Goal: Task Accomplishment & Management: Manage account settings

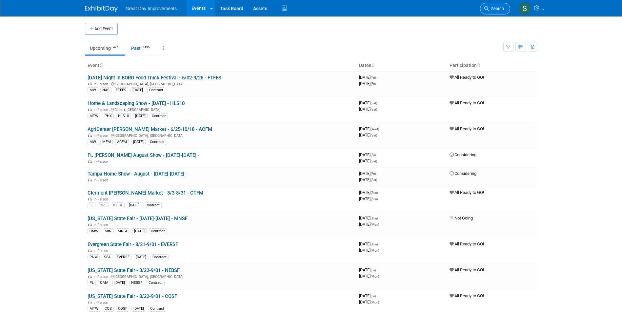
click at [484, 5] on link "Search" at bounding box center [495, 8] width 30 height 11
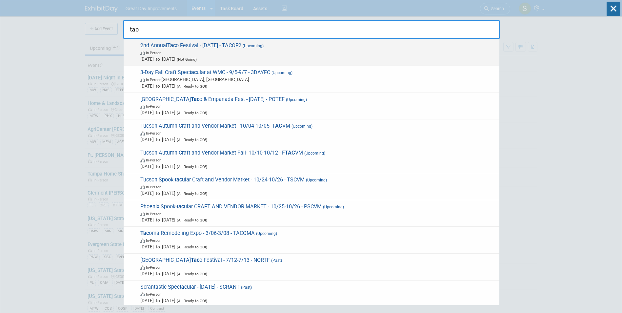
type input "tac"
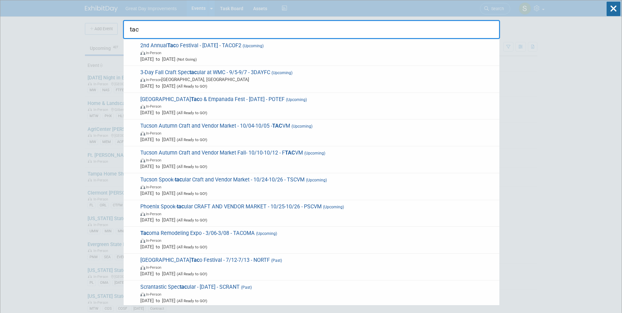
click at [321, 45] on span "2nd Annual Tac o Festival - 8/30/25 - TACOF2 (Upcoming) In-Person Aug 30, 2025 …" at bounding box center [317, 52] width 358 height 20
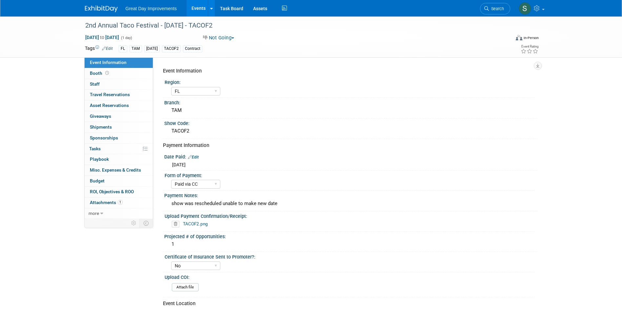
select select "FL"
select select "Paid via CC"
select select "No"
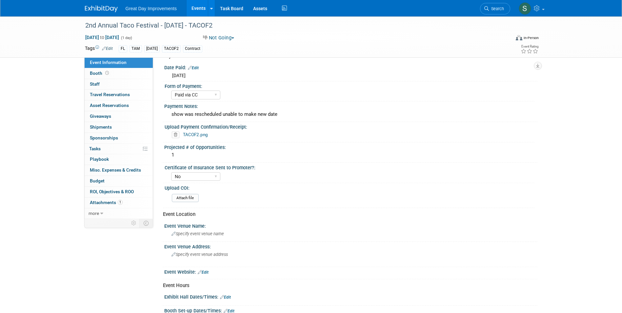
scroll to position [66, 0]
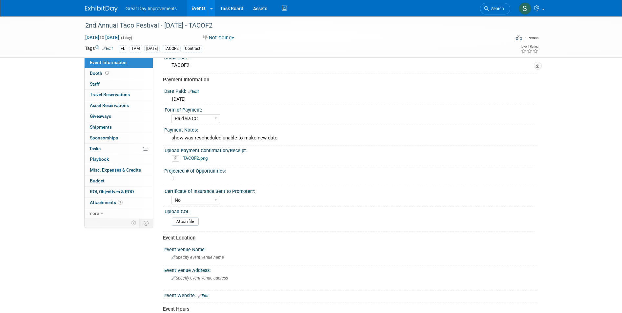
click at [198, 156] on link "TACOF2.png" at bounding box center [195, 157] width 25 height 5
click at [97, 20] on div "2nd Annual Taco Festival - 8/30/25 - TACOF2" at bounding box center [292, 26] width 418 height 12
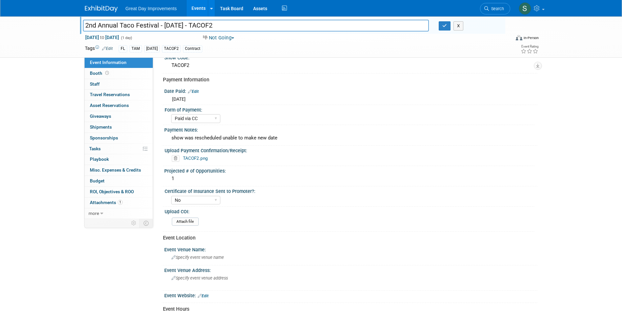
drag, startPoint x: 160, startPoint y: 25, endPoint x: 82, endPoint y: 30, distance: 78.2
click at [82, 30] on div "2nd Annual Taco Festival - 8/30/25 - TACOF2" at bounding box center [256, 26] width 356 height 10
click at [443, 29] on button "button" at bounding box center [445, 25] width 12 height 9
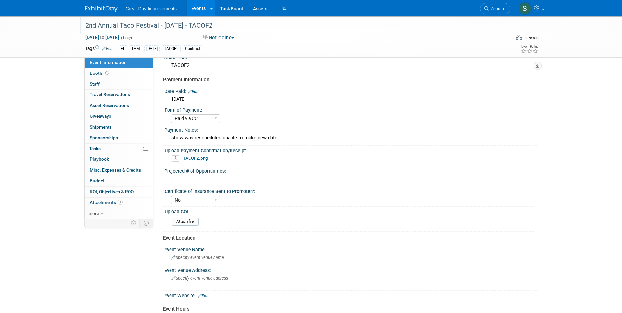
click at [202, 158] on link "TACOF2.png" at bounding box center [195, 157] width 25 height 5
click at [100, 15] on div "Great Day Improvements Events Add Event Bulk Upload Events Shareable Event Boar…" at bounding box center [311, 8] width 453 height 16
click at [141, 35] on div "2nd Annual Taco Festival - 8/30/25 - TACOF2 Aug 30, 2025 to Aug 30, 2025 (1 day…" at bounding box center [311, 36] width 463 height 41
drag, startPoint x: 141, startPoint y: 35, endPoint x: 140, endPoint y: 38, distance: 3.5
click at [119, 38] on span "Aug 30, 2025 to Aug 30, 2025" at bounding box center [102, 37] width 34 height 6
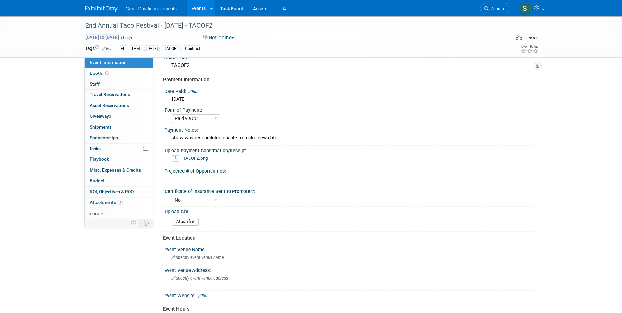
type input "Aug 30, 2025"
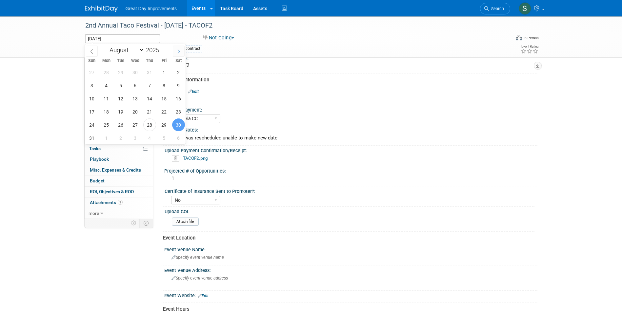
click at [180, 52] on icon at bounding box center [178, 51] width 5 height 5
select select "10"
click at [180, 70] on span "1" at bounding box center [178, 72] width 13 height 13
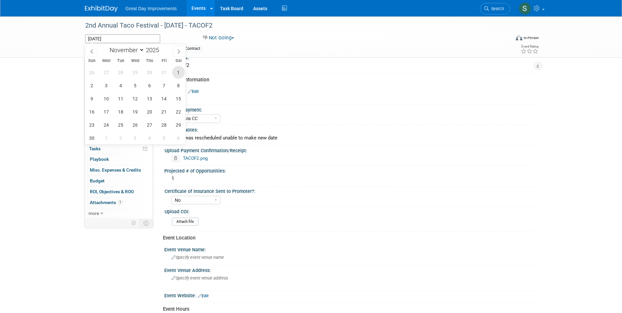
type input "Nov 1, 2025"
click at [171, 30] on div "2nd Annual Taco Festival - 8/30/25 - TACOF2" at bounding box center [292, 26] width 418 height 12
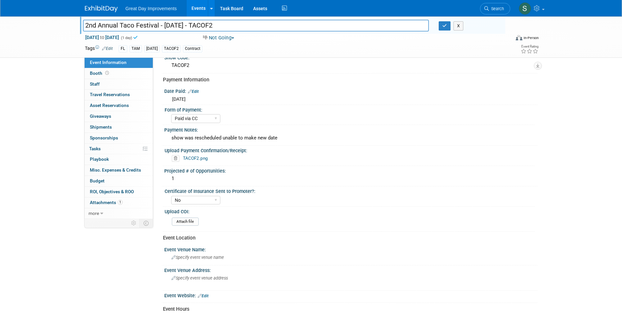
click at [166, 25] on input "2nd Annual Taco Festival - 8/30/25 - TACOF2" at bounding box center [256, 25] width 346 height 11
drag, startPoint x: 181, startPoint y: 26, endPoint x: 176, endPoint y: 26, distance: 4.6
click at [175, 26] on input "2nd Annual Taco Festival - 11/30/25 - TACOF2" at bounding box center [256, 25] width 346 height 11
type input "2nd Annual Taco Festival - [DATE] - TACOF2"
click at [446, 27] on icon "button" at bounding box center [445, 26] width 5 height 4
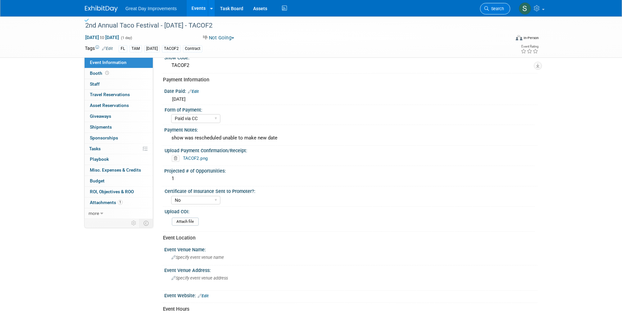
click at [500, 6] on link "Search" at bounding box center [495, 8] width 30 height 11
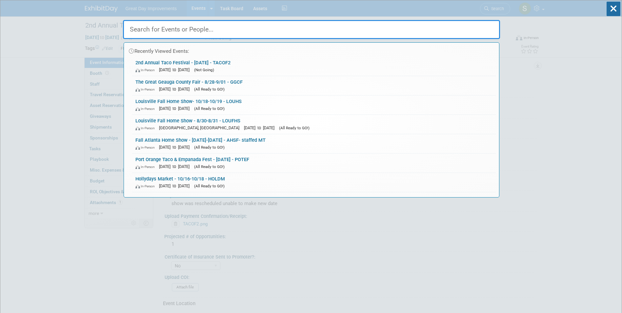
paste input "WWCFF"
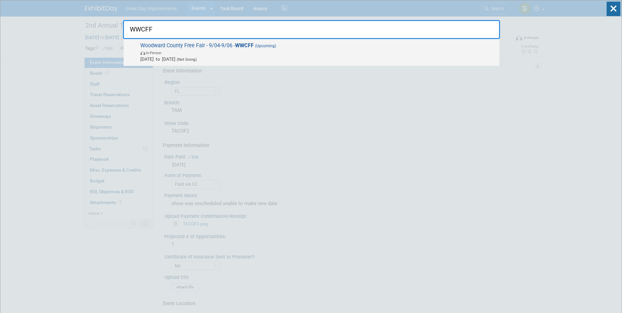
type input "WWCFF"
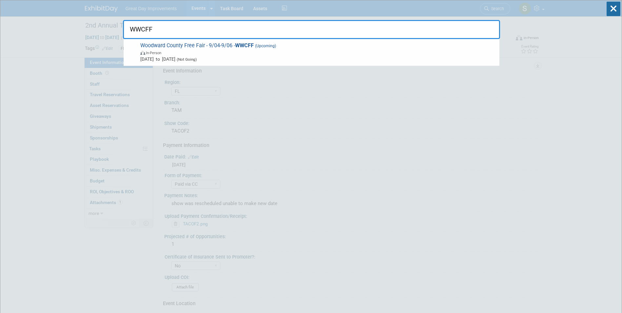
drag, startPoint x: 269, startPoint y: 52, endPoint x: 269, endPoint y: 57, distance: 4.3
click at [269, 52] on span "In-Person" at bounding box center [318, 52] width 356 height 7
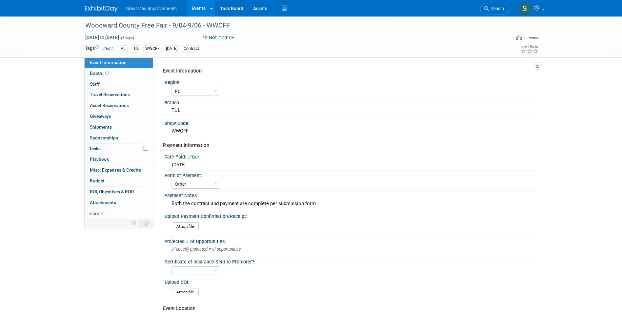
select select "PL"
select select "Other"
click at [105, 6] on img at bounding box center [101, 9] width 33 height 7
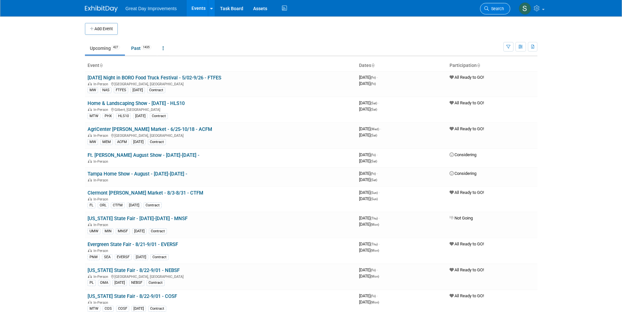
click at [497, 10] on span "Search" at bounding box center [496, 8] width 15 height 5
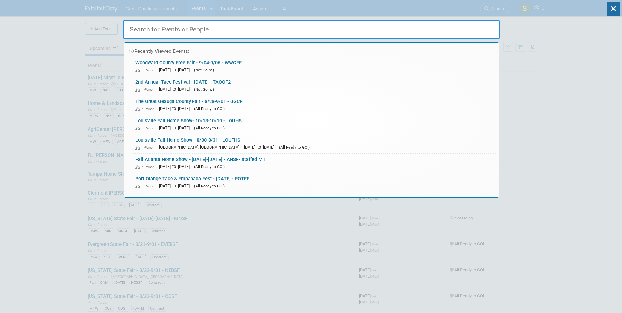
paste input "OKBALL"
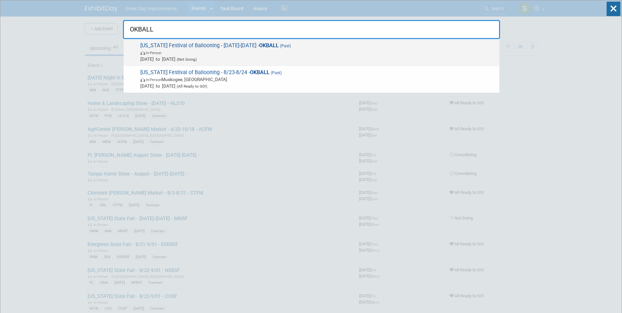
type input "OKBALL"
click at [367, 52] on span "In-Person" at bounding box center [318, 52] width 356 height 7
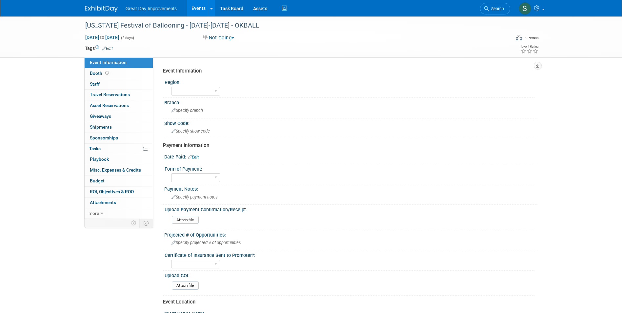
click at [501, 8] on span "Search" at bounding box center [496, 8] width 15 height 5
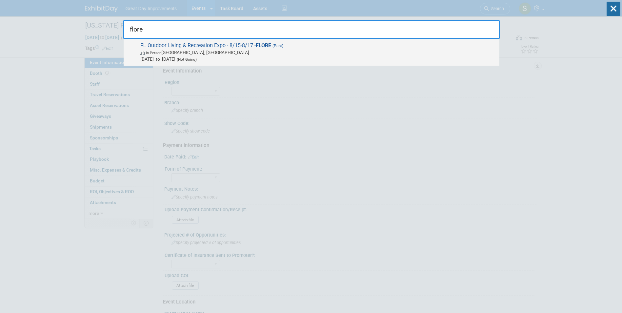
type input "flore"
click at [330, 53] on span "In-Person [GEOGRAPHIC_DATA], [GEOGRAPHIC_DATA]" at bounding box center [318, 52] width 356 height 7
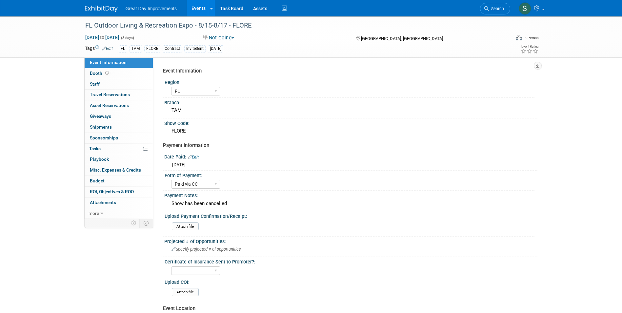
select select "FL"
select select "Paid via CC"
click at [258, 152] on div "Date Paid: Edit" at bounding box center [350, 156] width 373 height 9
click at [504, 12] on link "Search" at bounding box center [495, 8] width 30 height 11
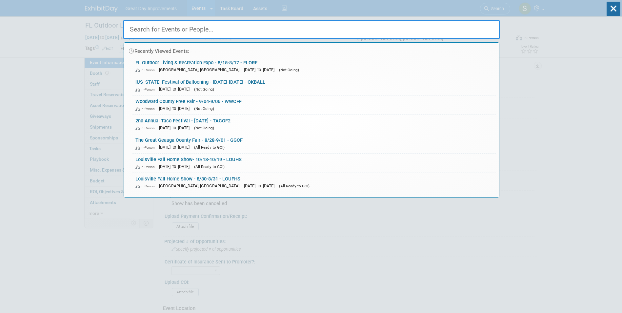
click at [329, 33] on input "text" at bounding box center [311, 29] width 377 height 19
paste input "COLAIR"
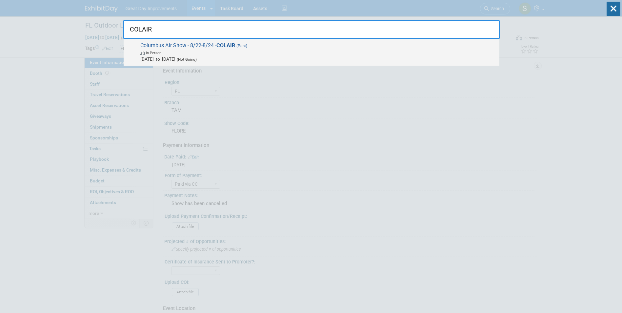
type input "COLAIR"
click at [200, 55] on span "In-Person" at bounding box center [318, 52] width 356 height 7
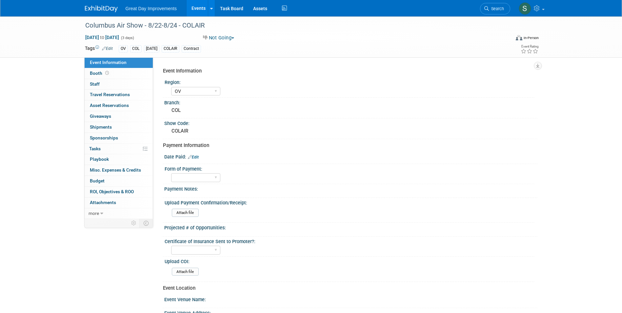
select select "OV"
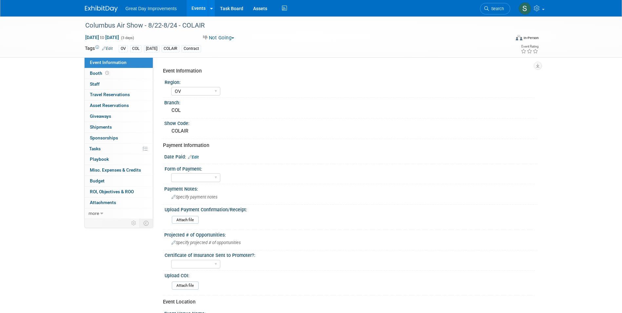
click at [371, 89] on div "GC MA MW MTW NE NEW OV PL PNW SA SE SC UMW FL" at bounding box center [352, 90] width 363 height 10
click at [100, 11] on img at bounding box center [101, 9] width 33 height 7
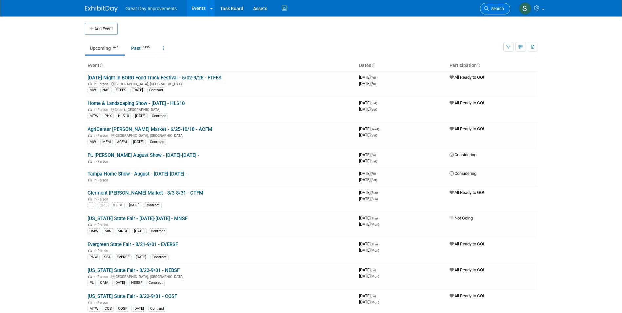
click at [487, 9] on icon at bounding box center [487, 8] width 5 height 5
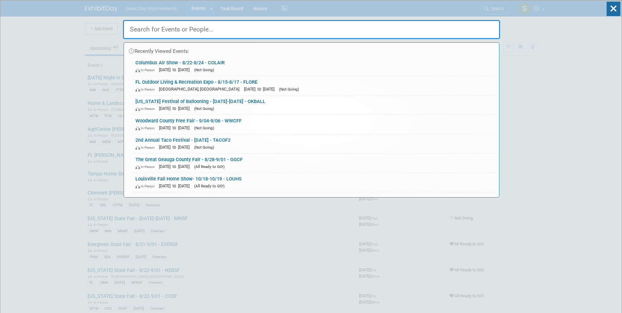
paste input "LEXBLU"
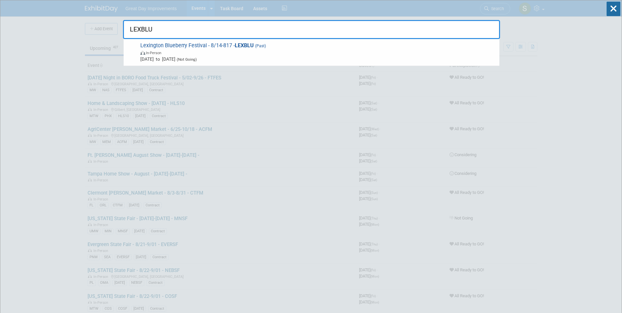
type input "LEXBLU"
click at [276, 49] on span "Lexington Blueberry Festival - 8/14-817 - LEXBLU (Past) In-Person Aug 14, 2025 …" at bounding box center [317, 52] width 358 height 20
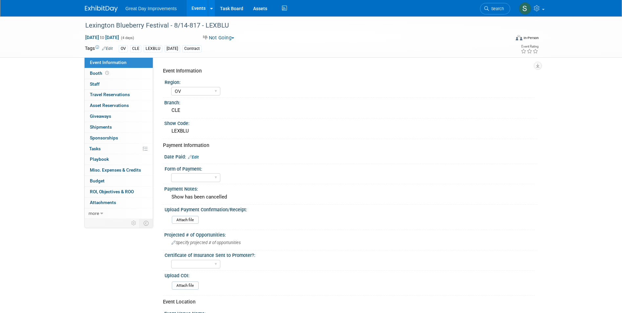
select select "OV"
click at [494, 9] on span "Search" at bounding box center [496, 8] width 15 height 5
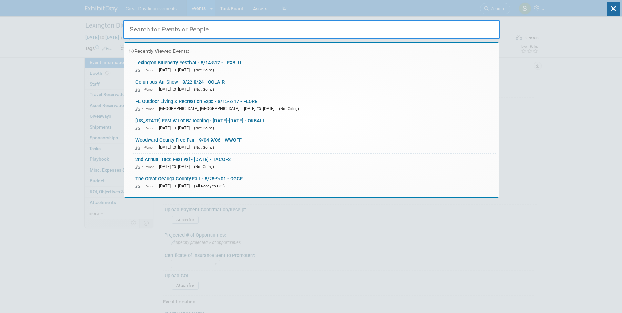
drag, startPoint x: 283, startPoint y: 32, endPoint x: 259, endPoint y: 23, distance: 26.0
paste input "HOWMEL"
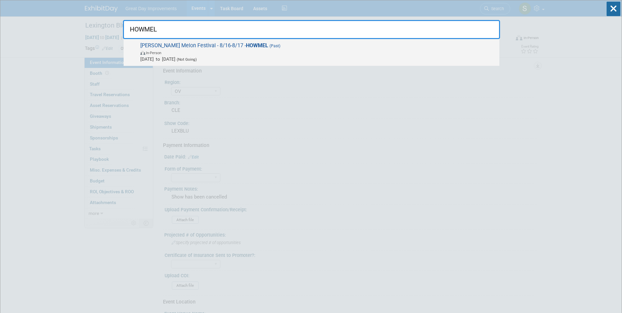
type input "HOWMEL"
click at [256, 52] on span "In-Person" at bounding box center [318, 52] width 356 height 7
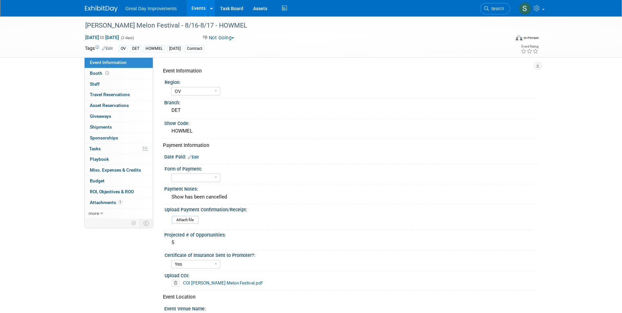
select select "OV"
select select "Yes"
click at [503, 7] on span "Search" at bounding box center [496, 8] width 15 height 5
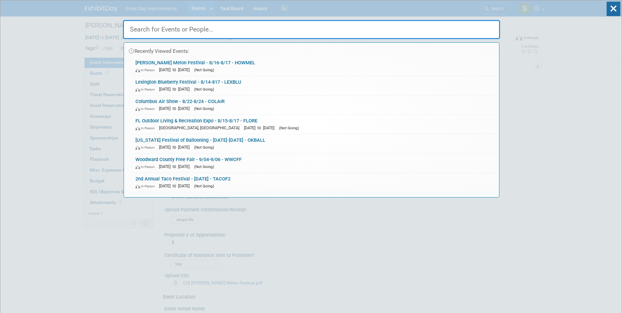
paste input "WESTMO"
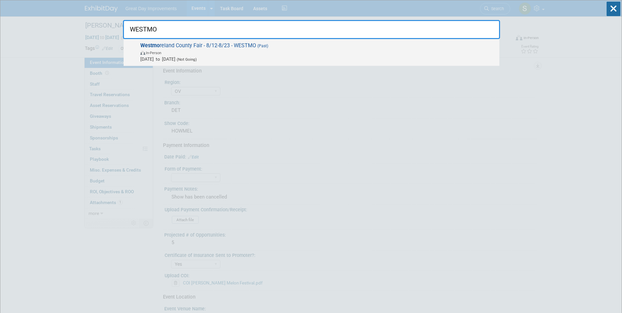
type input "WESTMO"
click at [257, 56] on span "Aug 12, 2025 to Aug 23, 2025 (Not Going)" at bounding box center [318, 59] width 356 height 7
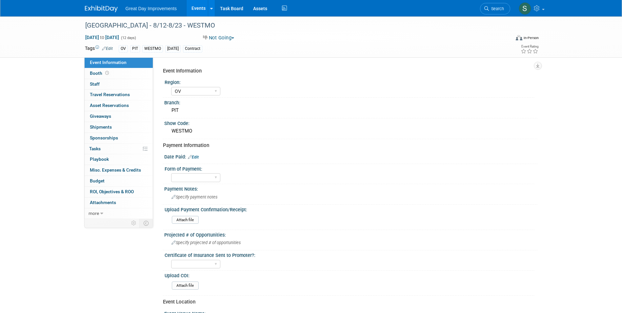
select select "OV"
click at [485, 9] on icon at bounding box center [487, 8] width 5 height 5
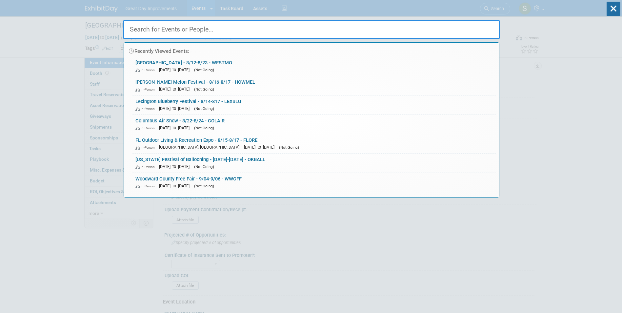
paste input "25MSF"
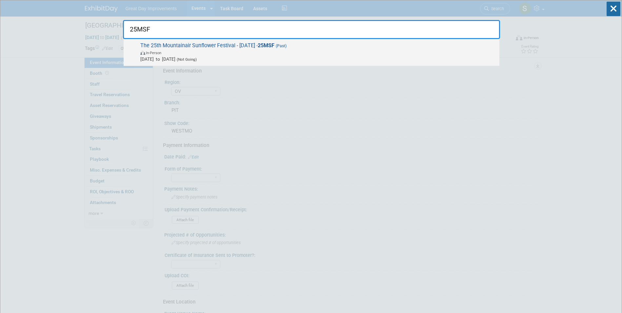
type input "25MSF"
click at [257, 60] on span "[DATE] to [DATE] (Not Going)" at bounding box center [318, 59] width 356 height 7
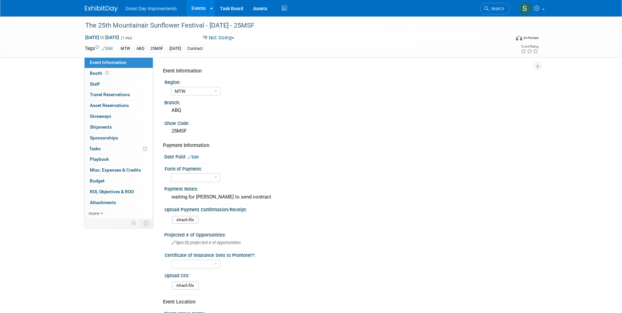
select select "MTW"
click at [97, 9] on img at bounding box center [101, 9] width 33 height 7
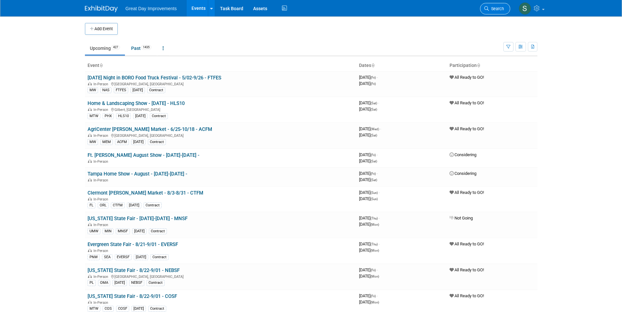
click at [498, 11] on span "Search" at bounding box center [496, 8] width 15 height 5
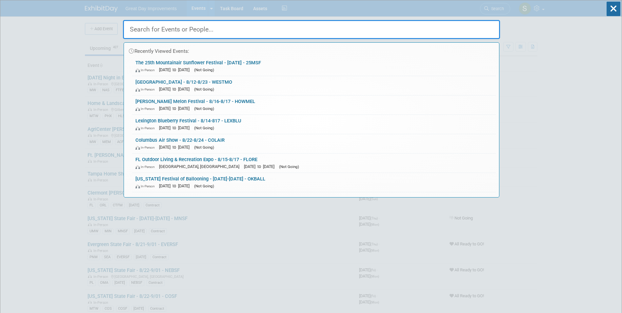
click at [201, 31] on input "text" at bounding box center [311, 29] width 377 height 19
paste input "WOODDA"
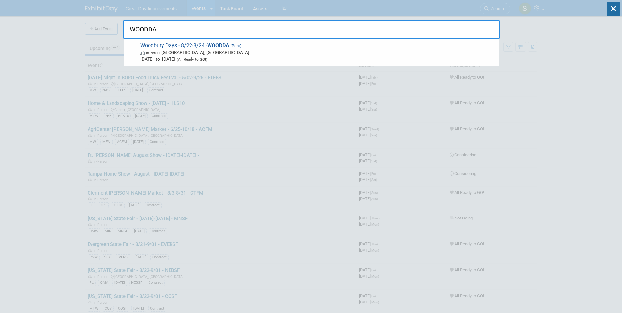
type input "WOODDA"
click at [206, 48] on span "Woodbury Days - 8/22-8/24 - WOODDA (Past) In-Person Woodbury, MN Aug 22, 2025 t…" at bounding box center [317, 52] width 358 height 20
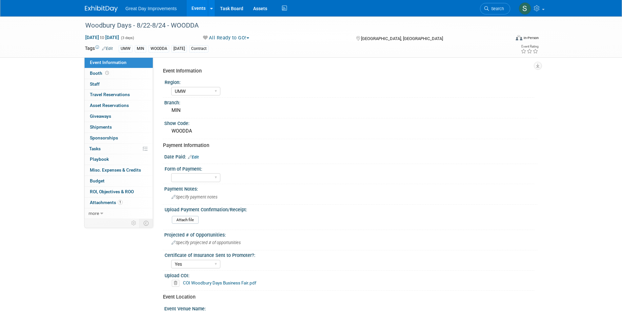
select select "UMW"
select select "Yes"
click at [111, 19] on div at bounding box center [294, 19] width 423 height 6
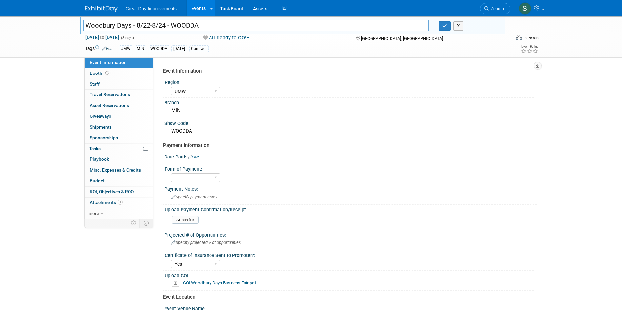
click at [98, 5] on link at bounding box center [105, 5] width 41 height 5
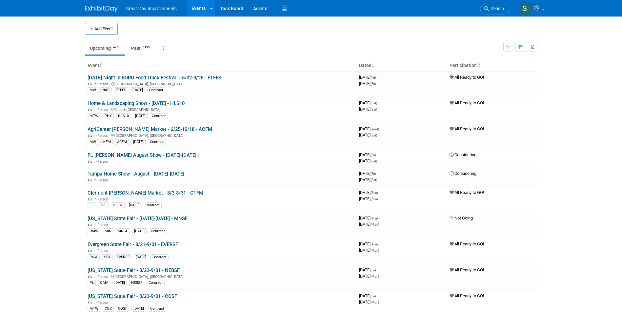
click at [498, 12] on link "Search" at bounding box center [495, 8] width 30 height 11
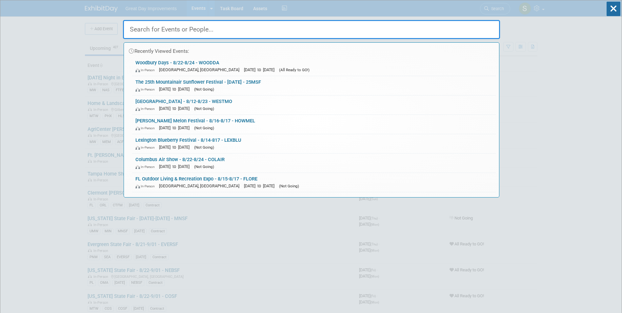
click at [256, 54] on div "Recently Viewed Events:" at bounding box center [311, 50] width 369 height 14
click at [247, 67] on span "[DATE] to [DATE]" at bounding box center [261, 69] width 34 height 5
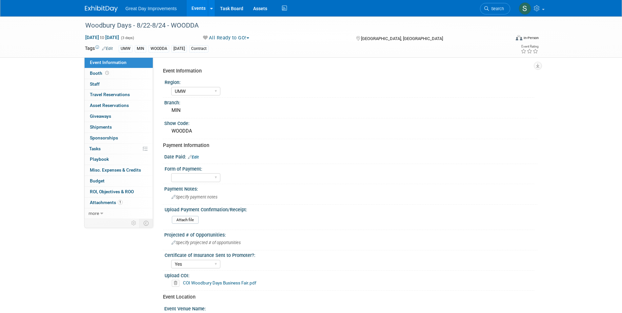
select select "UMW"
select select "Yes"
click at [243, 43] on div "[DATE] to [DATE] (3 days) [DATE] to [DATE] All Ready to GO! Committed Consideri…" at bounding box center [312, 39] width 464 height 10
click at [235, 36] on button "All Ready to GO!" at bounding box center [226, 37] width 51 height 7
click at [229, 66] on link "Not Going" at bounding box center [228, 66] width 54 height 9
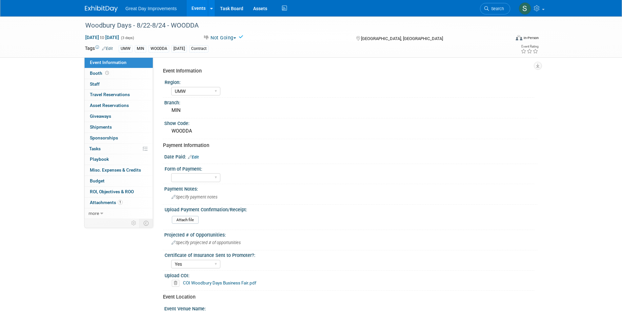
click at [95, 6] on img at bounding box center [101, 9] width 33 height 7
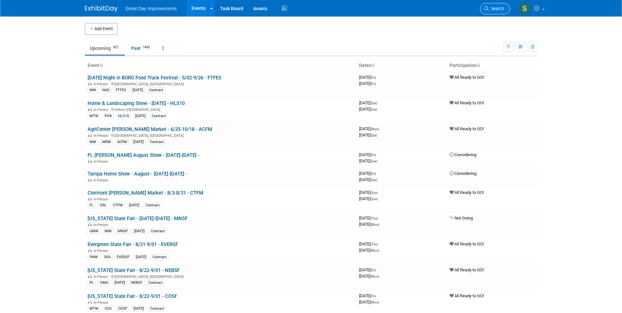
click at [488, 9] on icon at bounding box center [487, 8] width 5 height 5
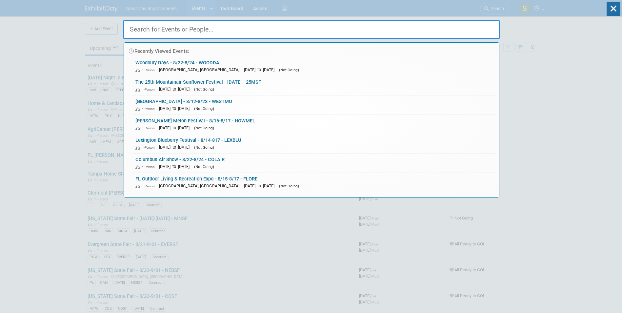
paste input "CHTFHS"
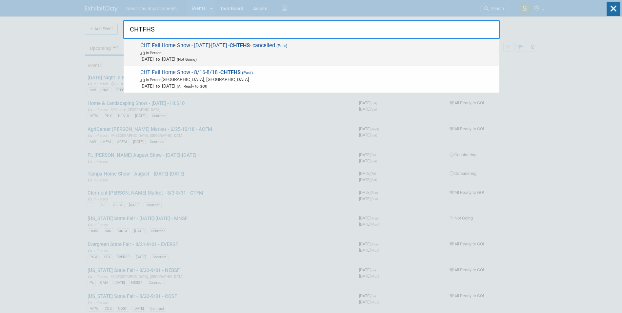
type input "CHTFHS"
click at [311, 49] on span "In-Person" at bounding box center [318, 52] width 356 height 7
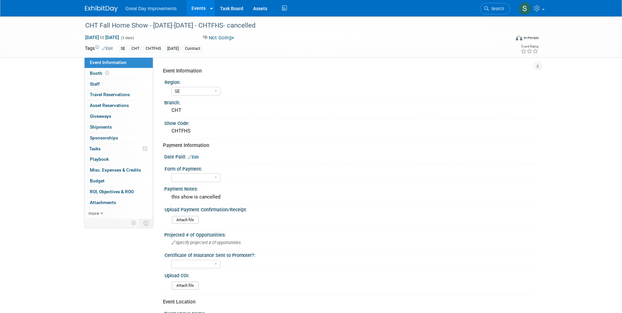
select select "SE"
click at [94, 5] on link at bounding box center [105, 5] width 41 height 5
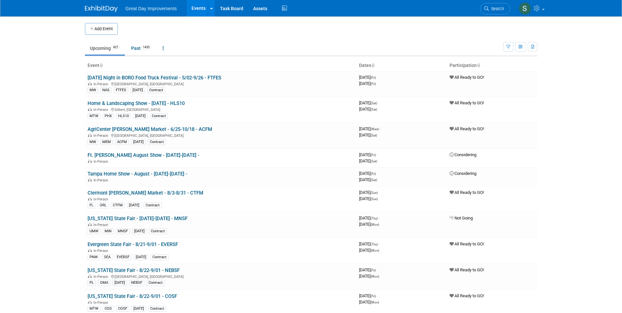
click at [489, 8] on span "Search" at bounding box center [496, 8] width 15 height 5
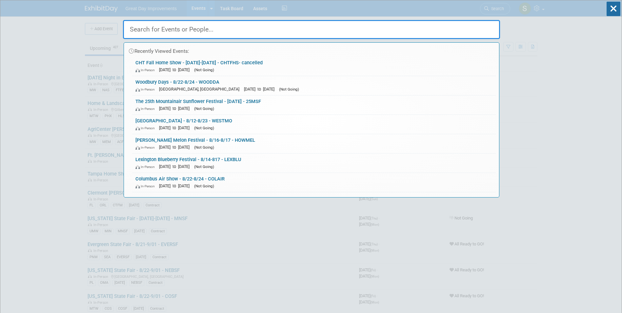
drag, startPoint x: 602, startPoint y: 71, endPoint x: 604, endPoint y: 62, distance: 9.0
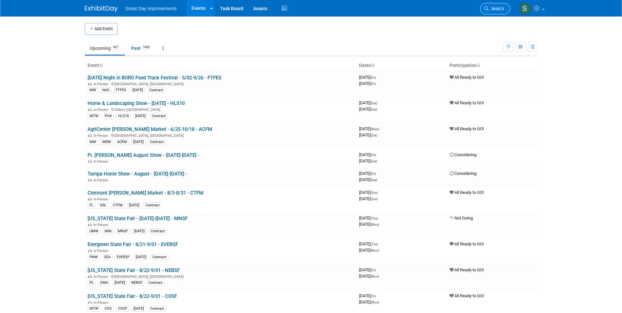
drag, startPoint x: 509, startPoint y: 6, endPoint x: 505, endPoint y: 5, distance: 3.7
click at [506, 5] on li "Search" at bounding box center [495, 8] width 30 height 16
click at [504, 5] on link "Search" at bounding box center [495, 8] width 30 height 11
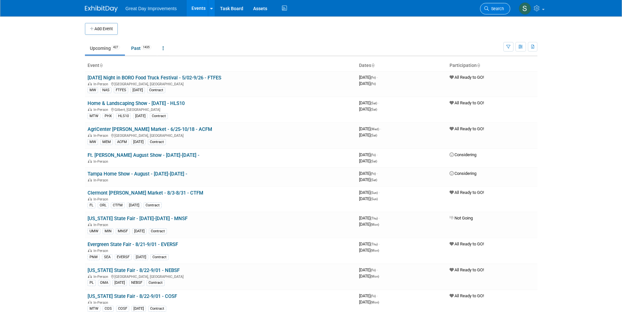
click at [502, 10] on span "Search" at bounding box center [496, 8] width 15 height 5
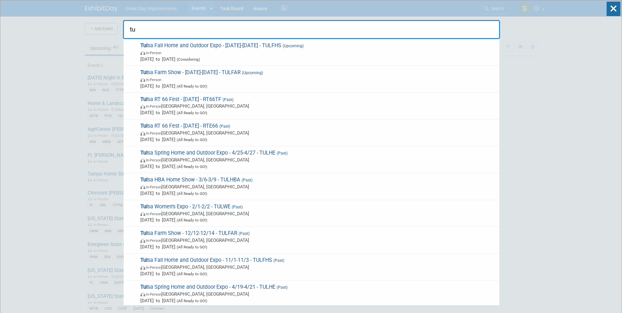
type input "t"
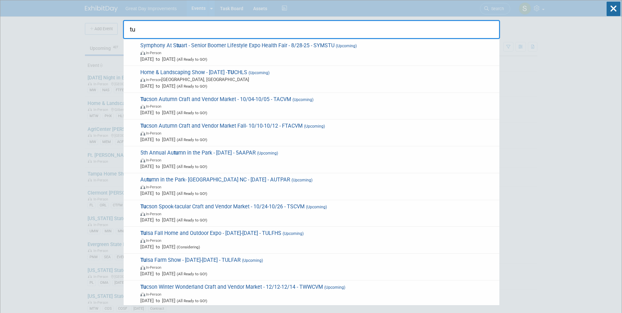
type input "t"
